Goal: Task Accomplishment & Management: Use online tool/utility

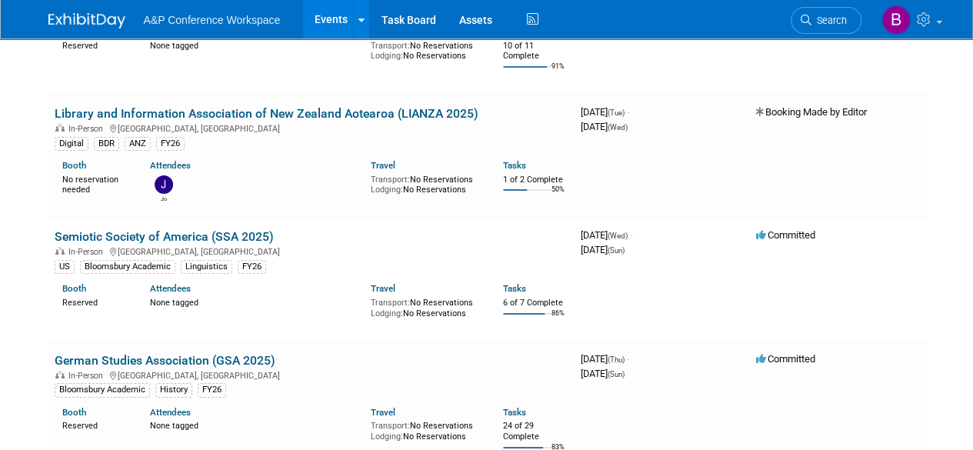
scroll to position [5524, 0]
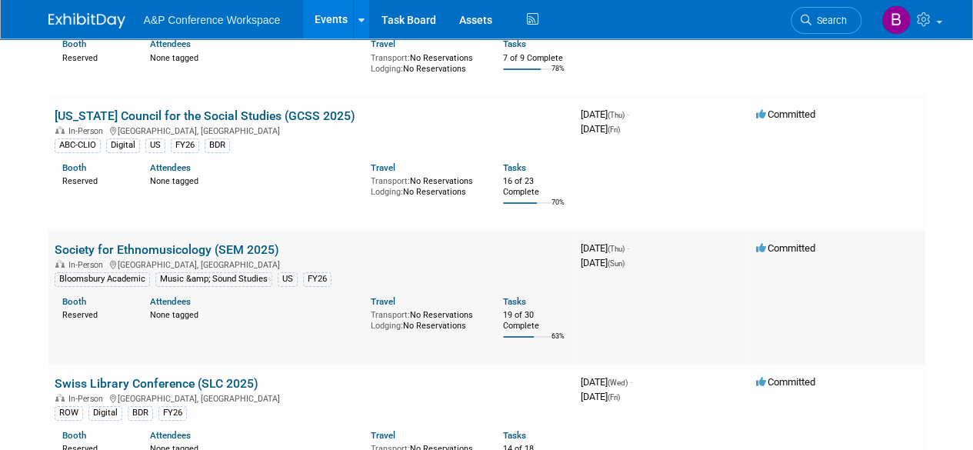
click at [182, 242] on link "Society for Ethnomusicology (SEM 2025)" at bounding box center [167, 249] width 225 height 15
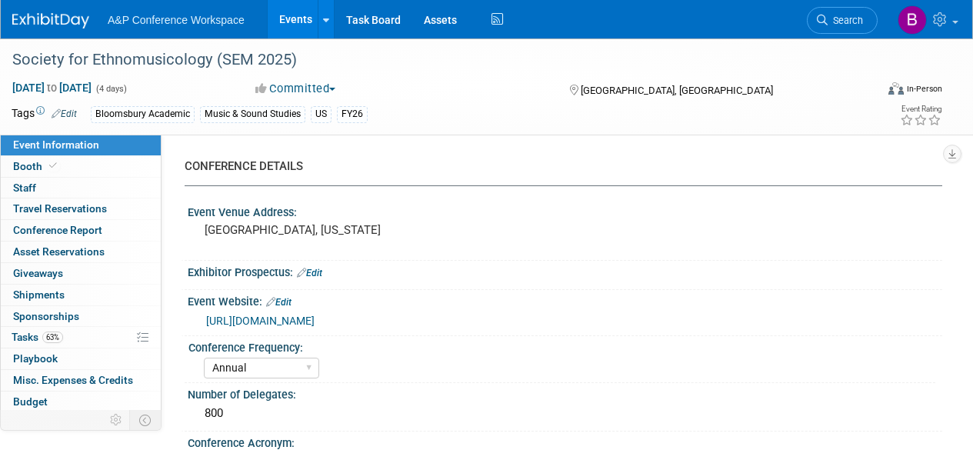
select select "Annual"
select select "Level 2"
select select "In-Person Booth"
select select "Music & Sound Studies"
select select "Bloomsbury Academic"
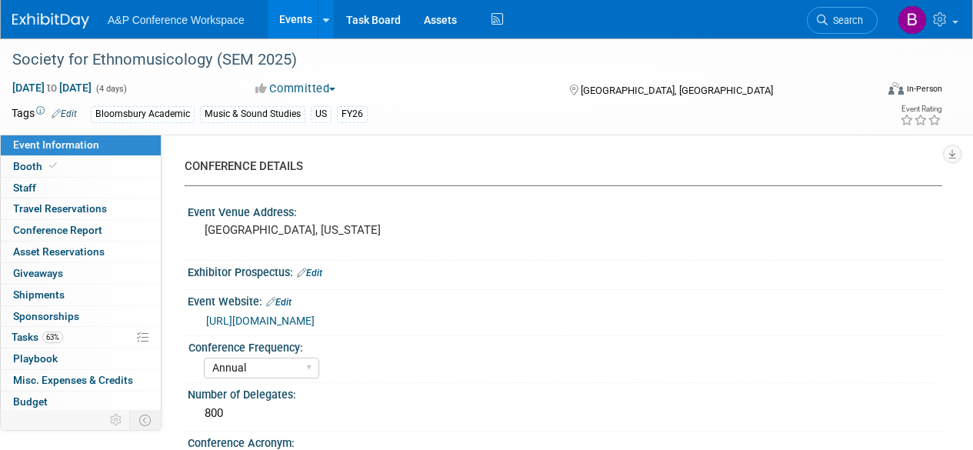
select select "Amanda Oney"
select select "Brenna Akerman"
select select "Anna Roberts"
select select "Brand/Subject Presence​"
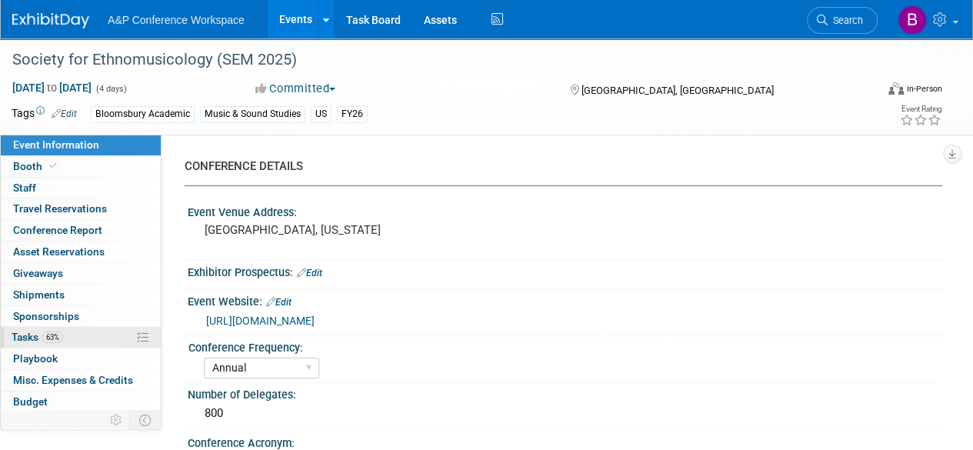
click at [32, 332] on span "Tasks 63%" at bounding box center [38, 337] width 52 height 12
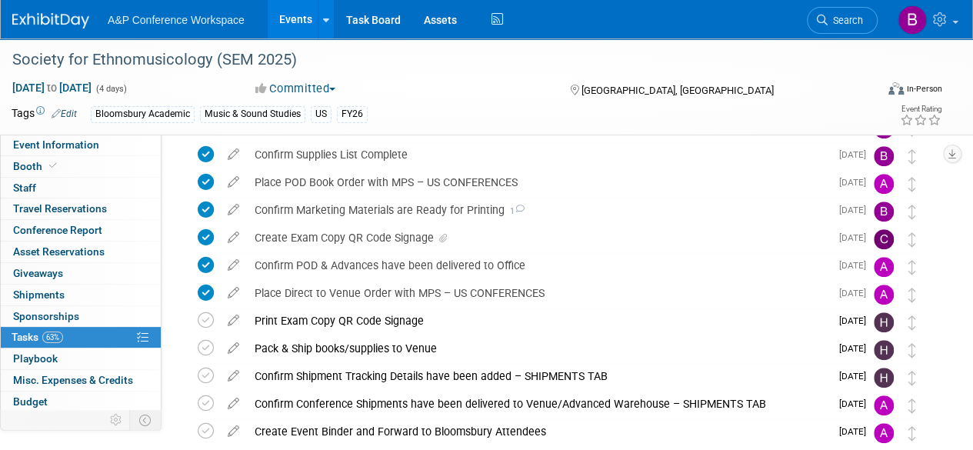
scroll to position [443, 0]
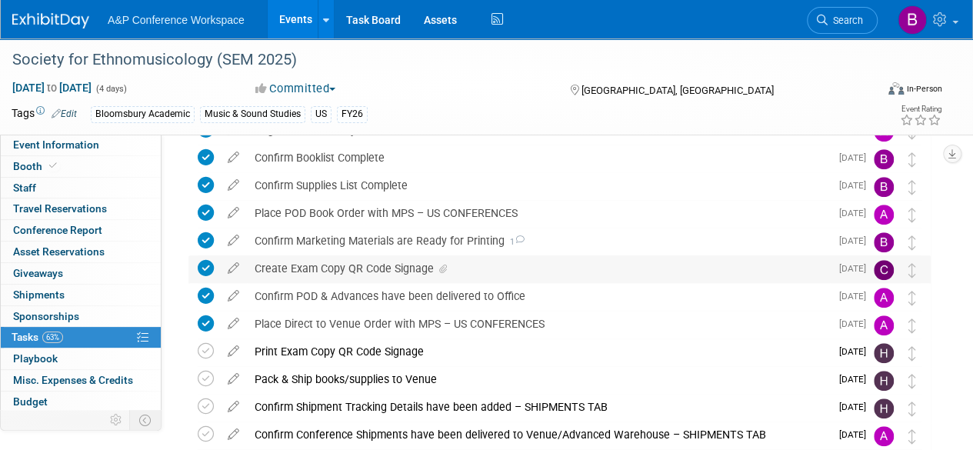
click at [406, 268] on div "Create Exam Copy QR Code Signage" at bounding box center [538, 268] width 583 height 26
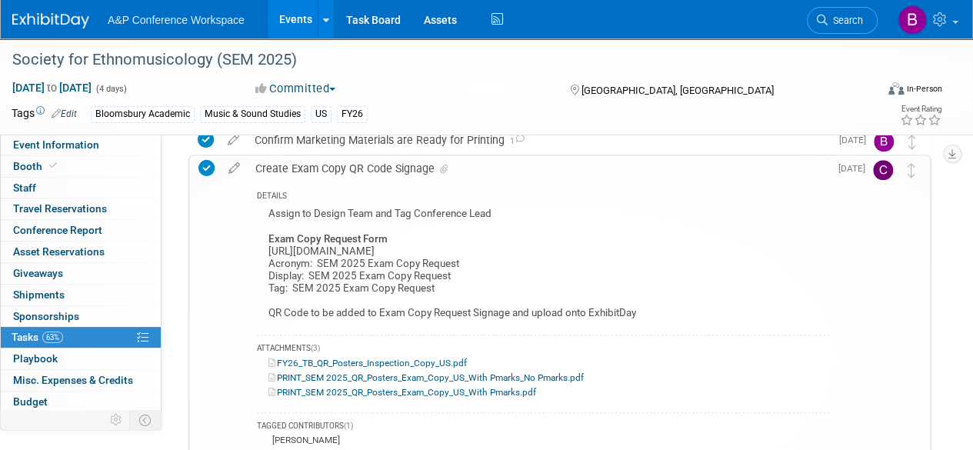
scroll to position [520, 0]
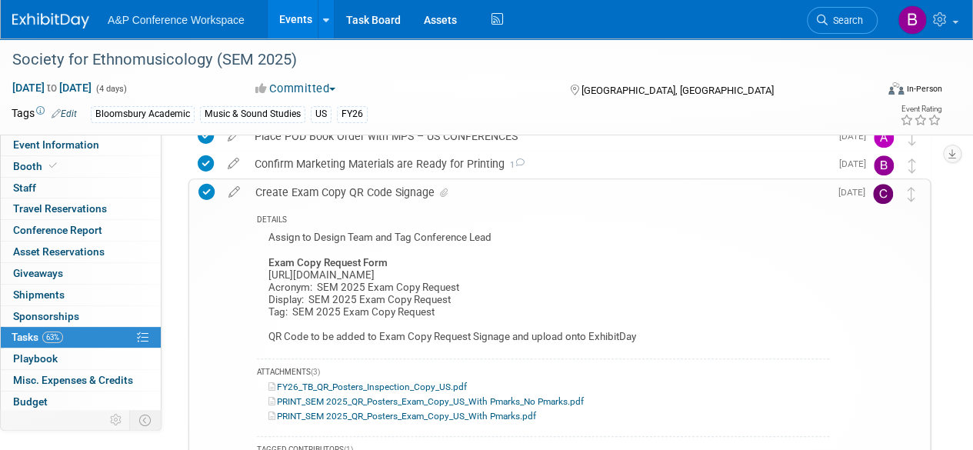
click at [317, 190] on div "Create Exam Copy QR Code Signage" at bounding box center [539, 192] width 582 height 26
